Goal: Task Accomplishment & Management: Manage account settings

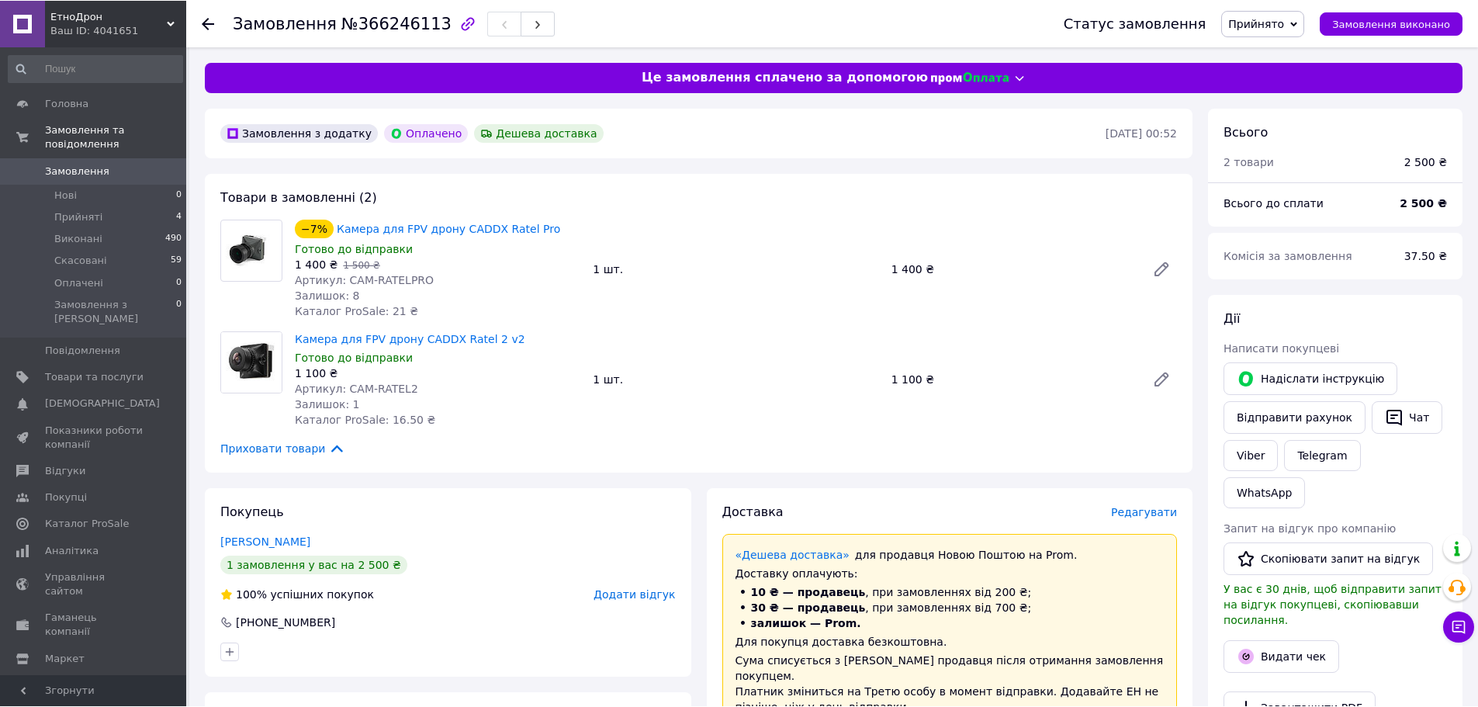
scroll to position [615, 0]
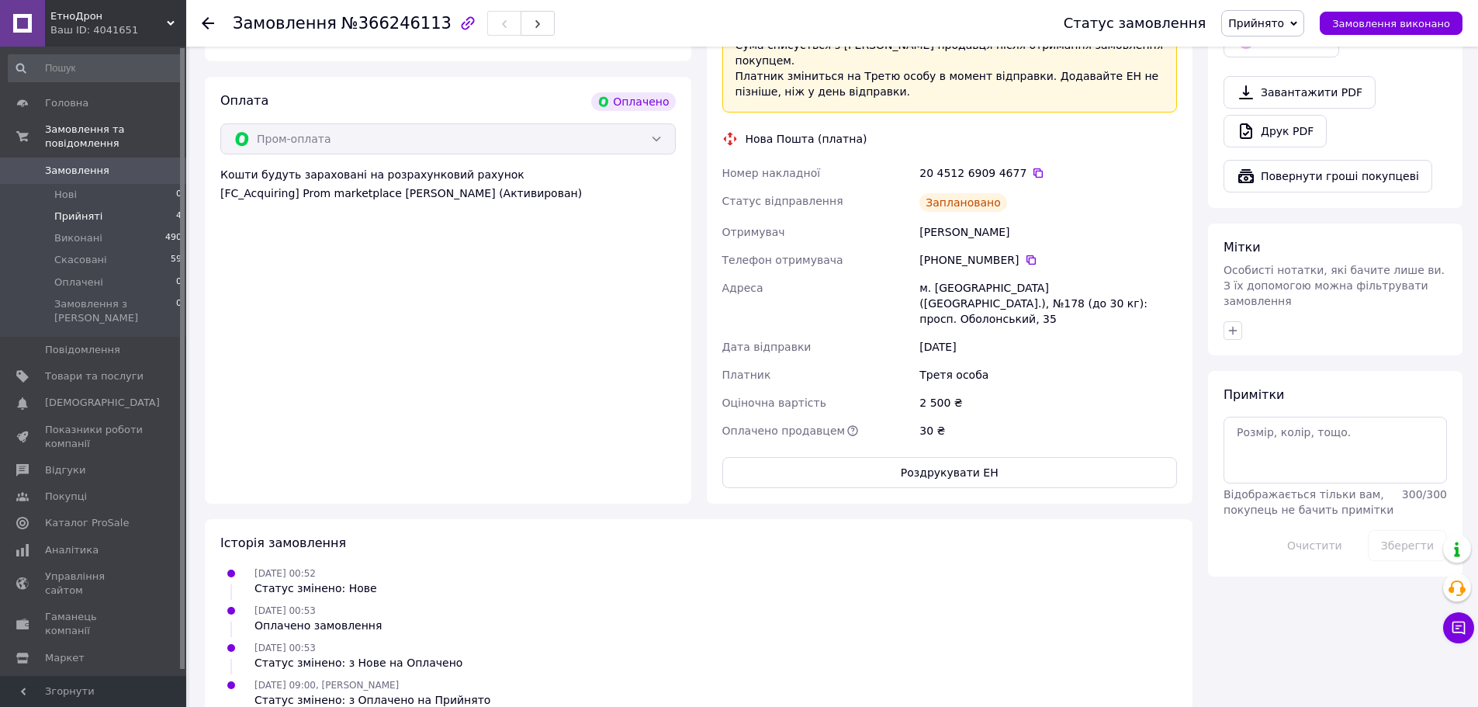
click at [90, 210] on span "Прийняті" at bounding box center [78, 217] width 48 height 14
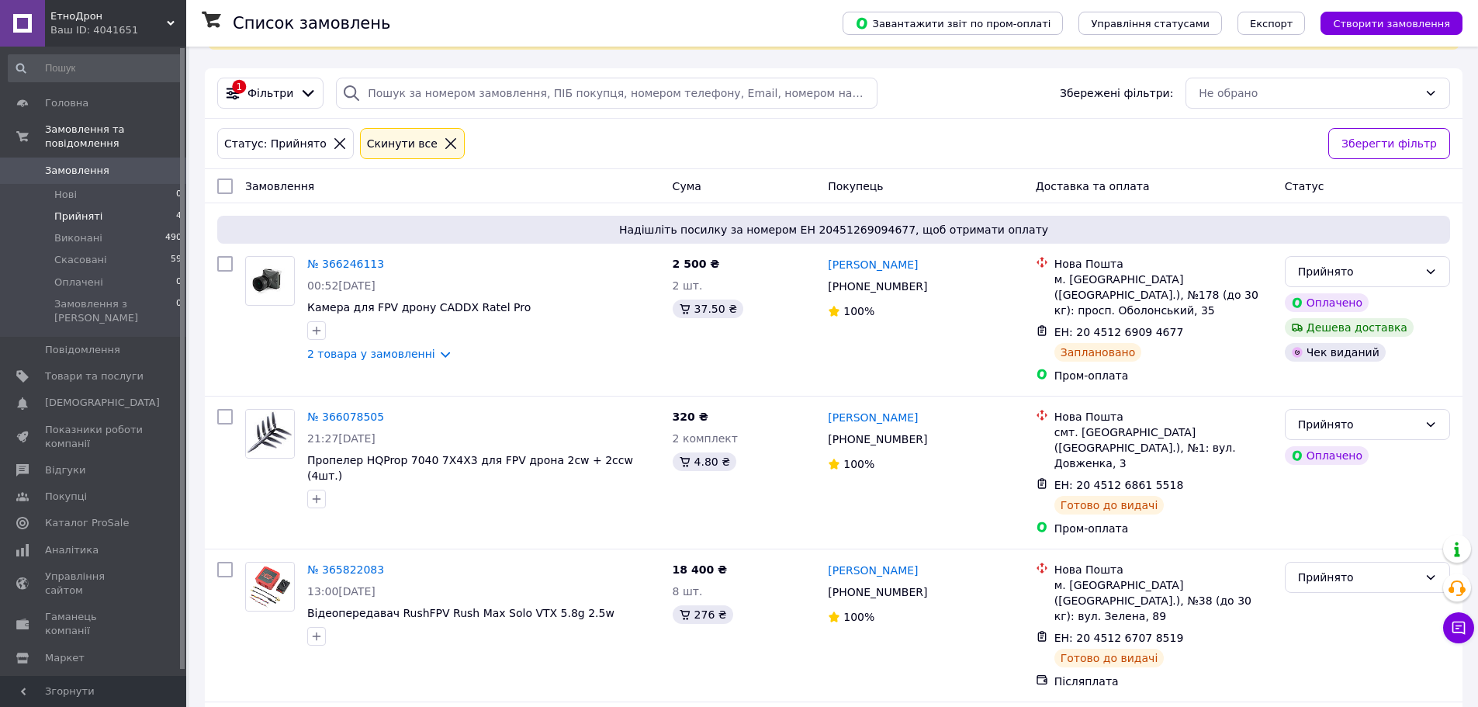
scroll to position [179, 0]
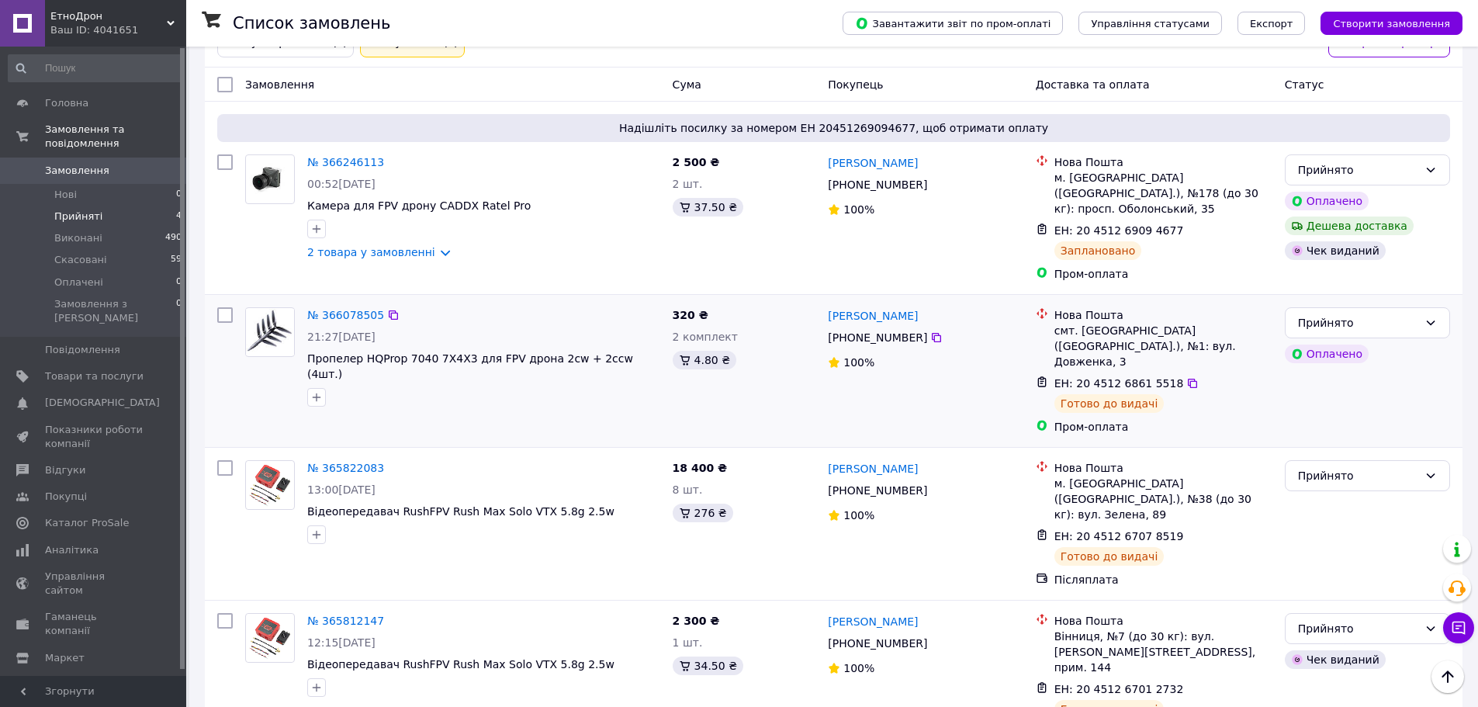
click at [224, 307] on input "checkbox" at bounding box center [225, 315] width 16 height 16
checkbox input "true"
click at [331, 82] on span "Дії для 1 замовлення" at bounding box center [293, 85] width 113 height 16
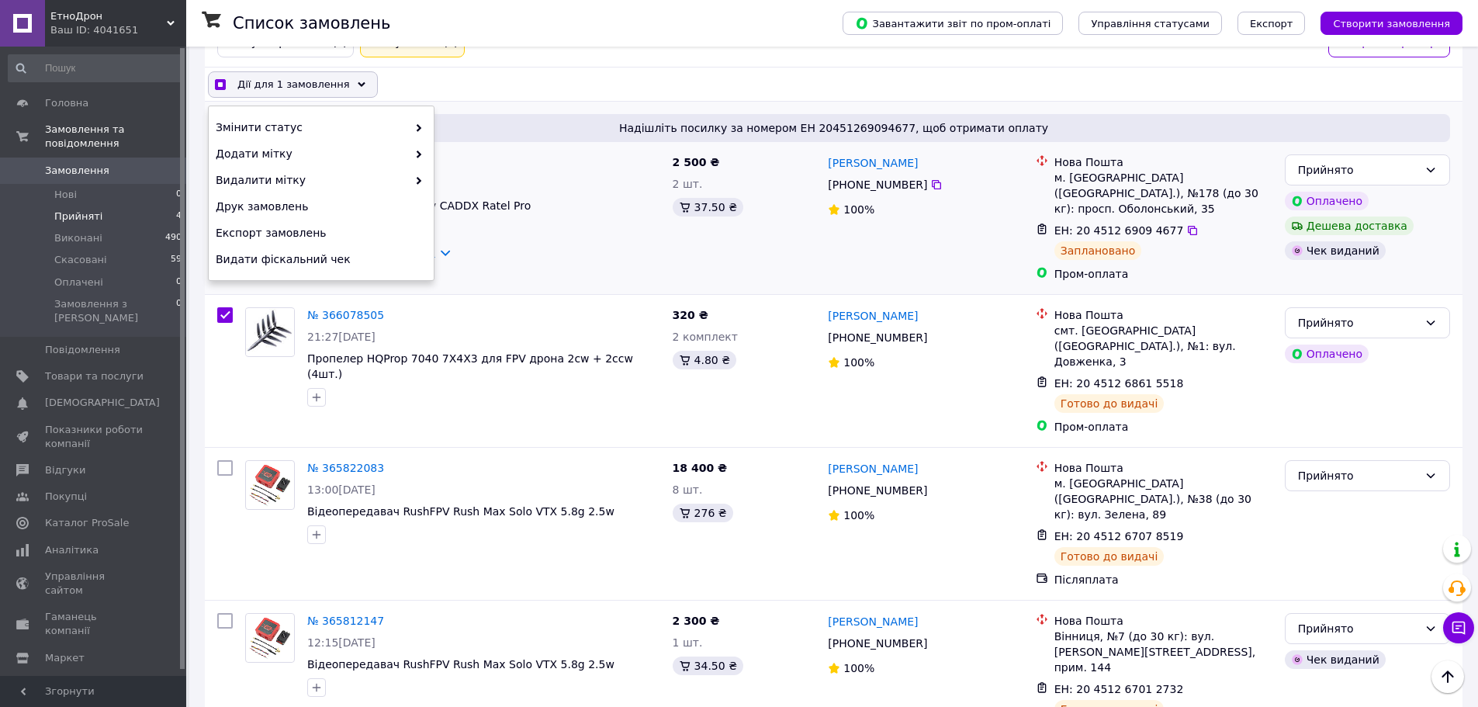
click at [331, 258] on link "2 товара у замовленні" at bounding box center [371, 252] width 128 height 12
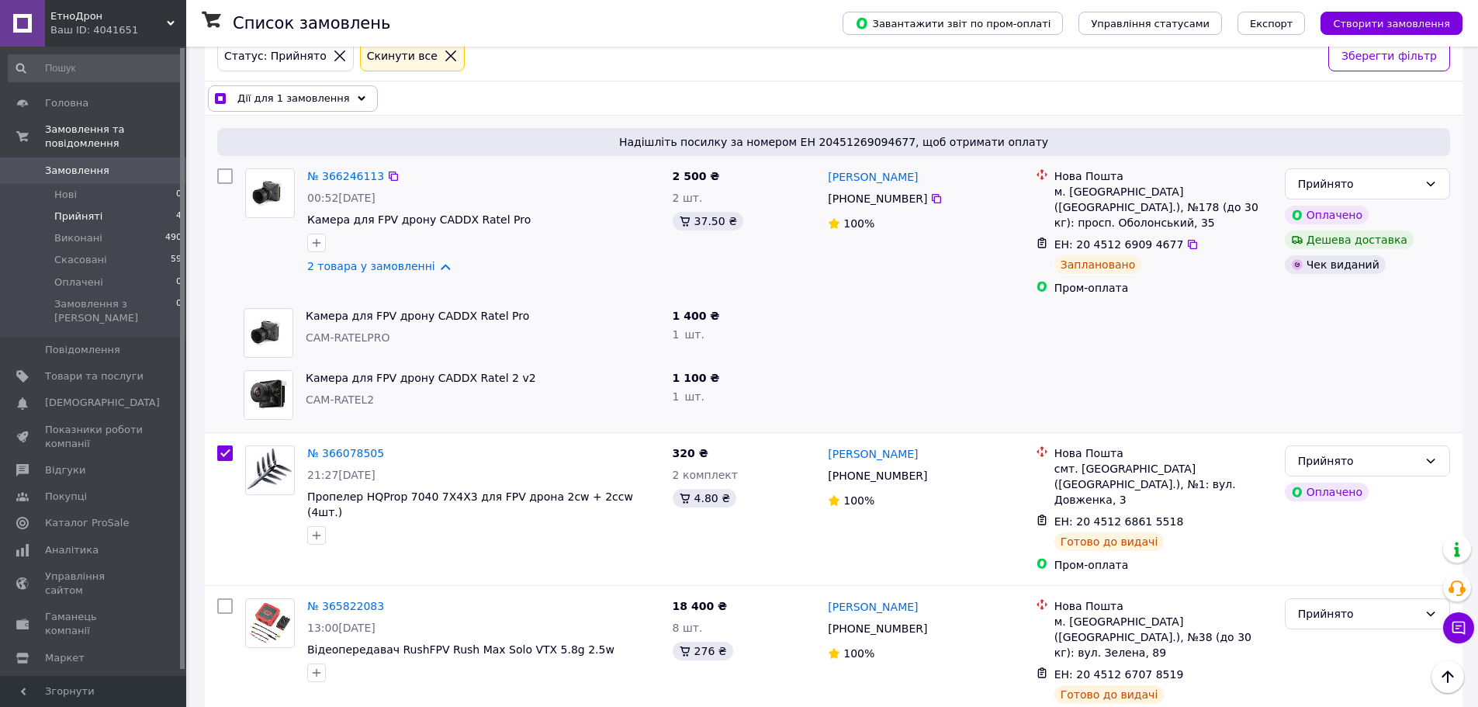
scroll to position [0, 0]
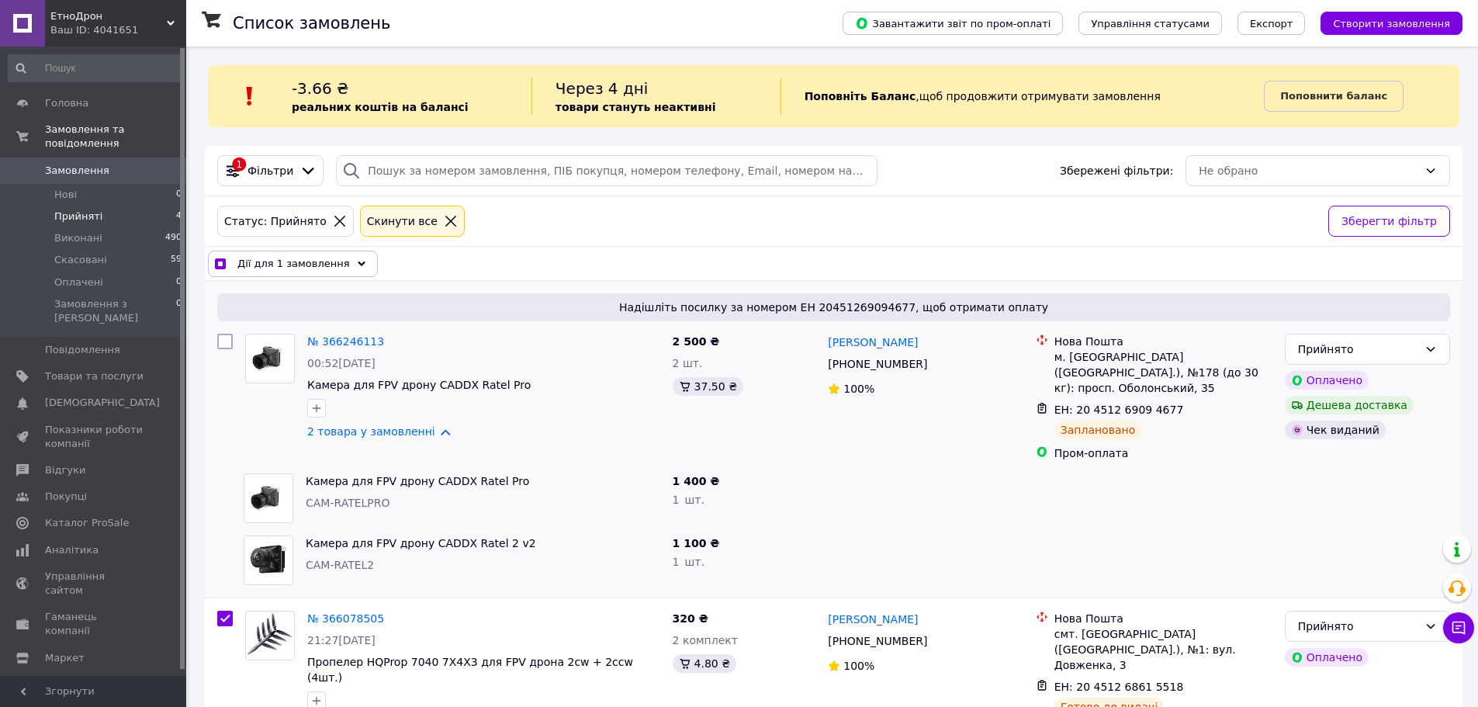
click at [350, 259] on div "Дії для 1 замовлення" at bounding box center [293, 264] width 170 height 26
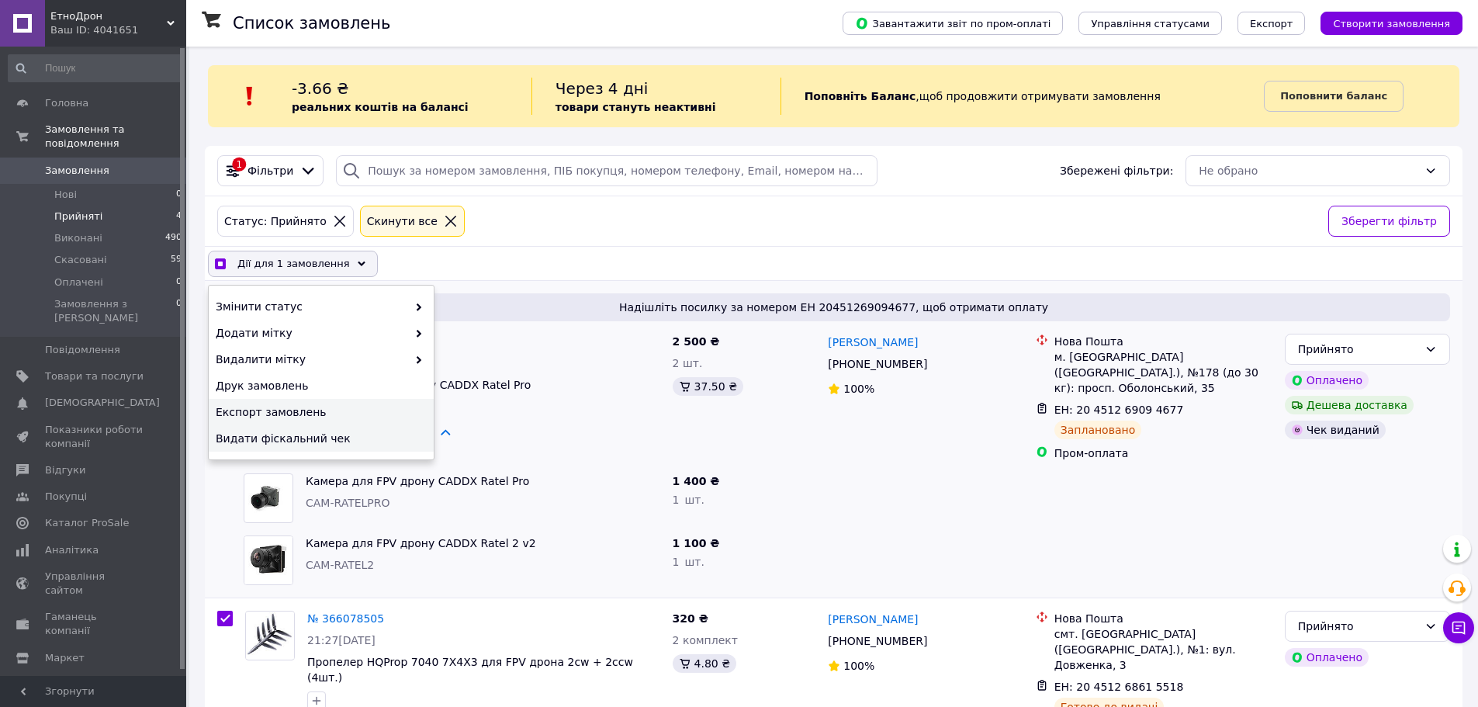
click at [352, 442] on span "Видати фіскальний чек" at bounding box center [319, 439] width 207 height 16
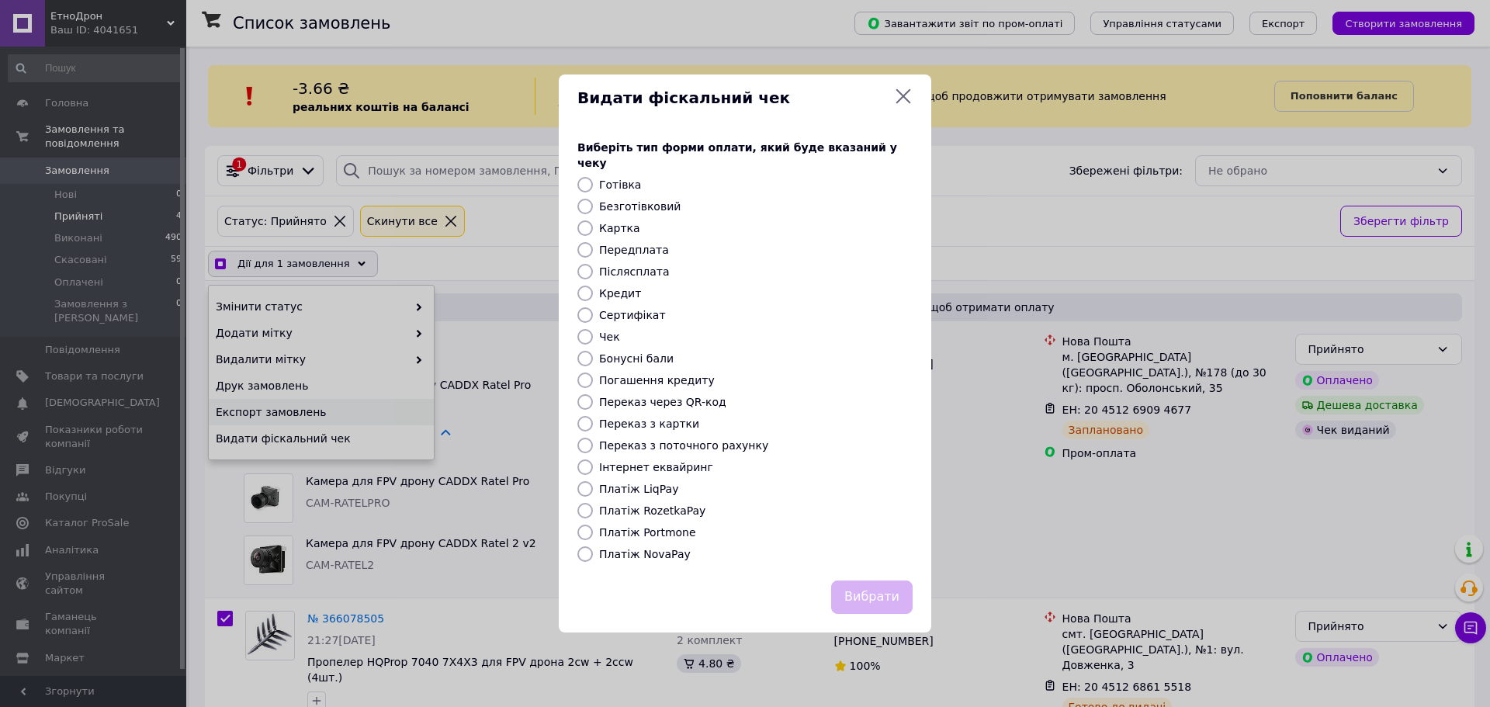
checkbox input "true"
click at [665, 504] on label "Платіж RozetkaPay" at bounding box center [652, 510] width 106 height 12
click at [593, 503] on input "Платіж RozetkaPay" at bounding box center [585, 511] width 16 height 16
radio input "true"
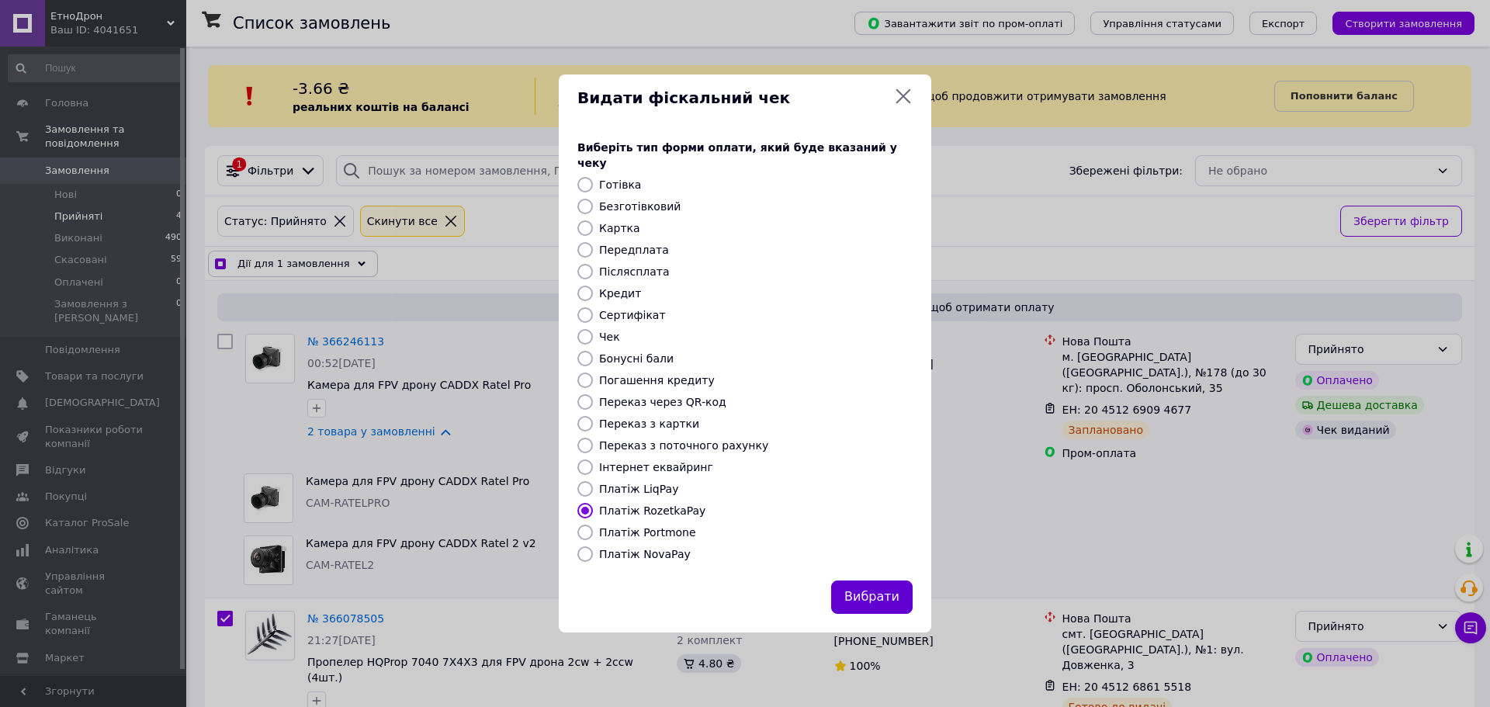
click at [874, 594] on button "Вибрати" at bounding box center [871, 596] width 81 height 33
checkbox input "true"
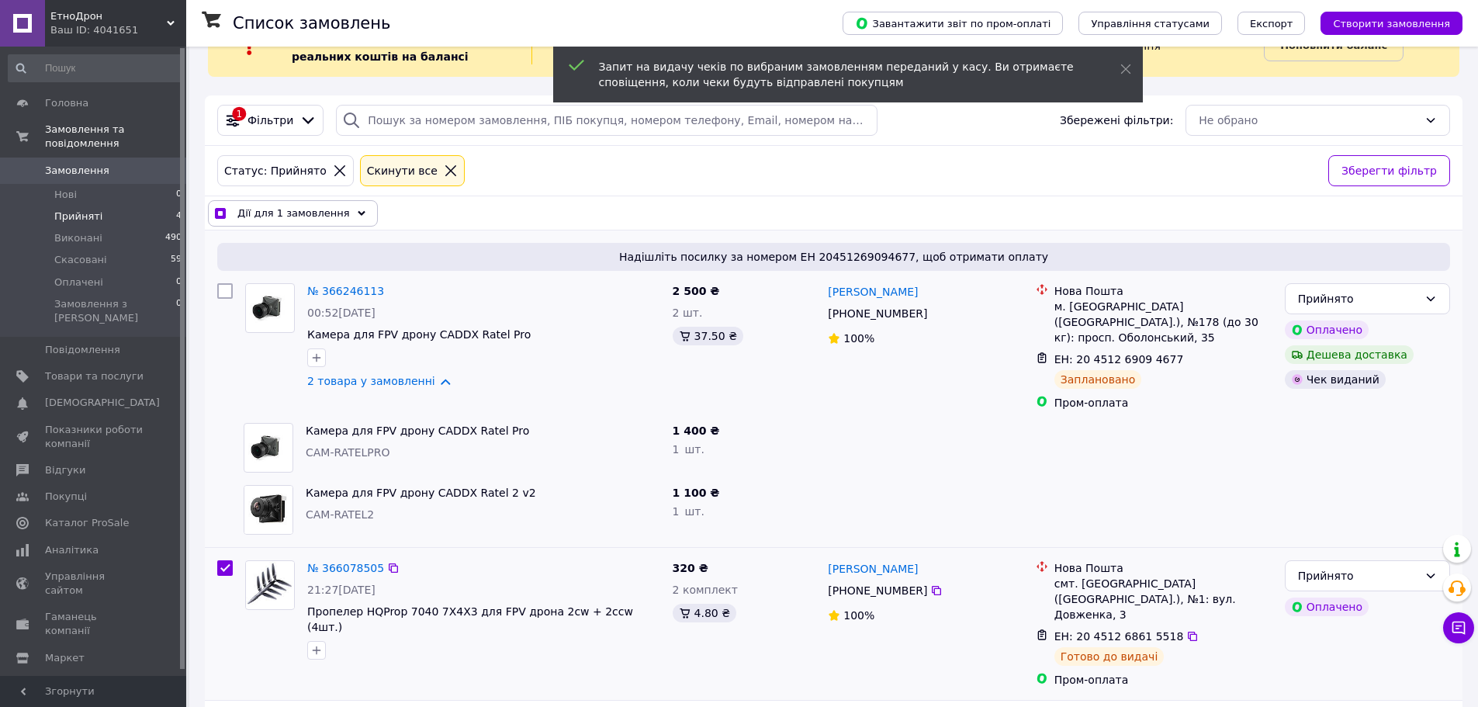
scroll to position [155, 0]
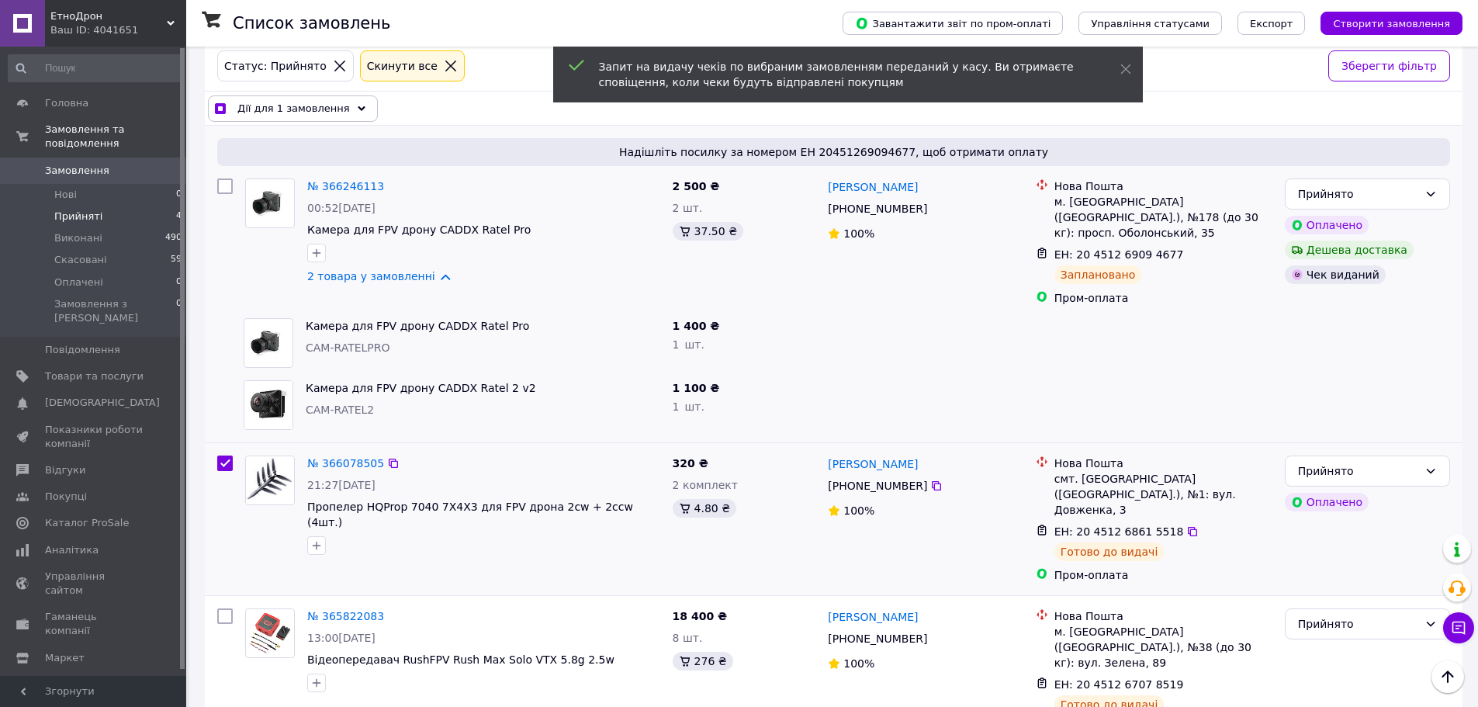
click at [223, 456] on input "checkbox" at bounding box center [225, 464] width 16 height 16
checkbox input "false"
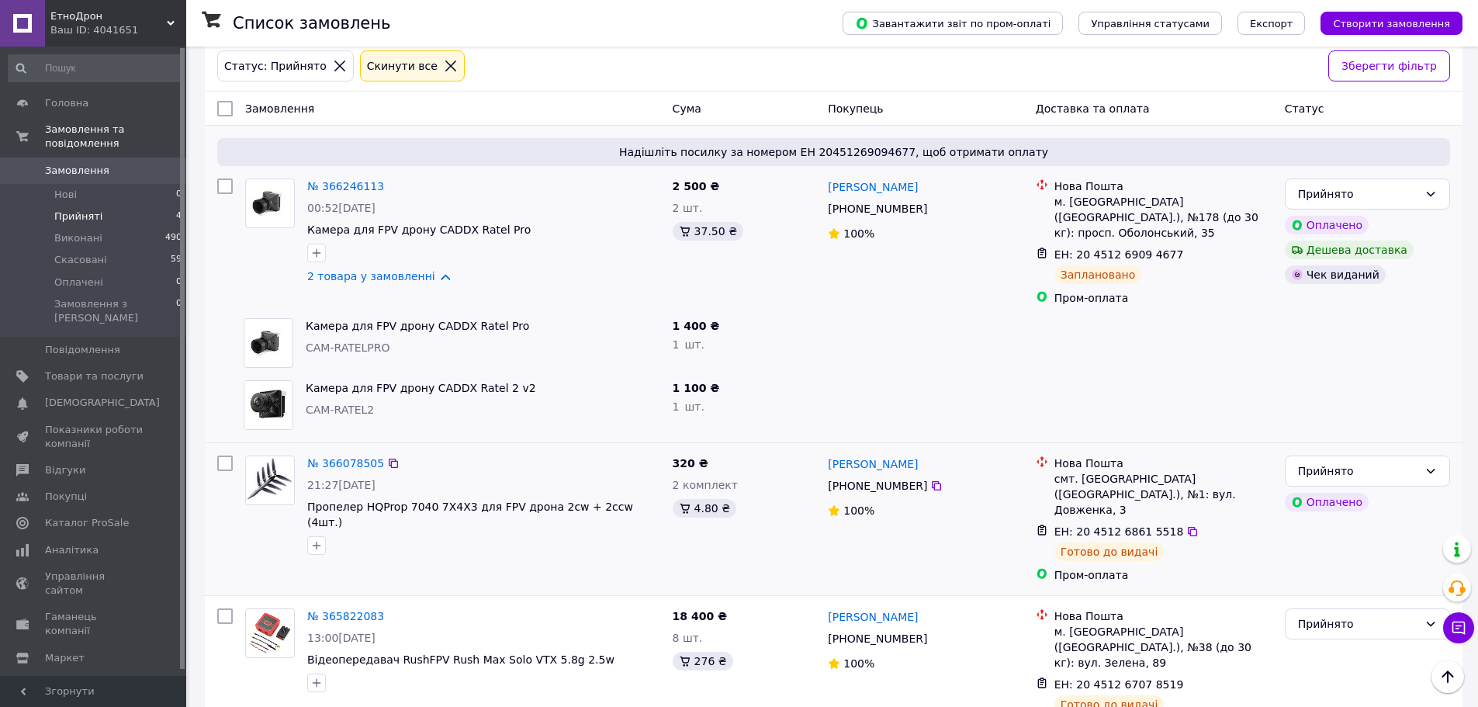
scroll to position [303, 0]
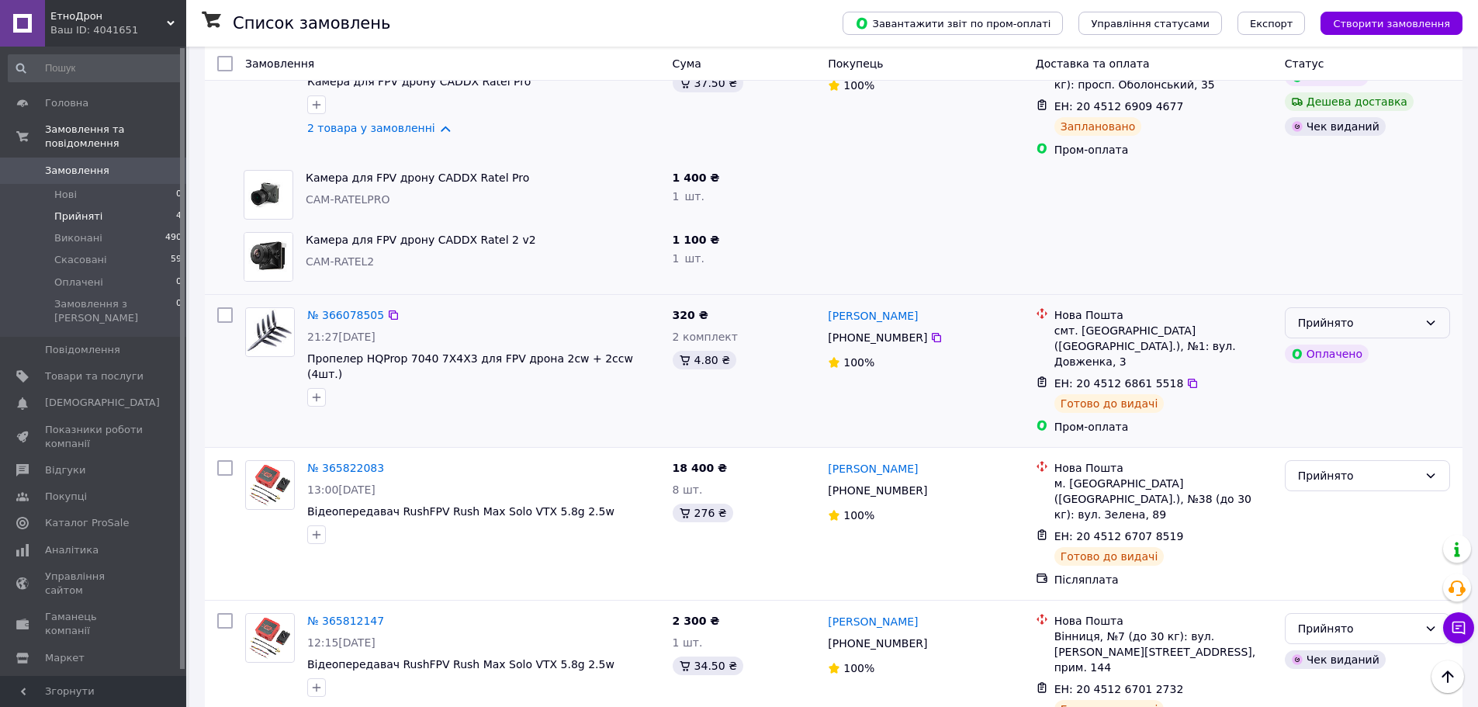
click at [1412, 314] on div "Прийнято" at bounding box center [1358, 322] width 120 height 17
click at [1357, 339] on li "Виконано" at bounding box center [1368, 342] width 164 height 28
